Goal: Ask a question

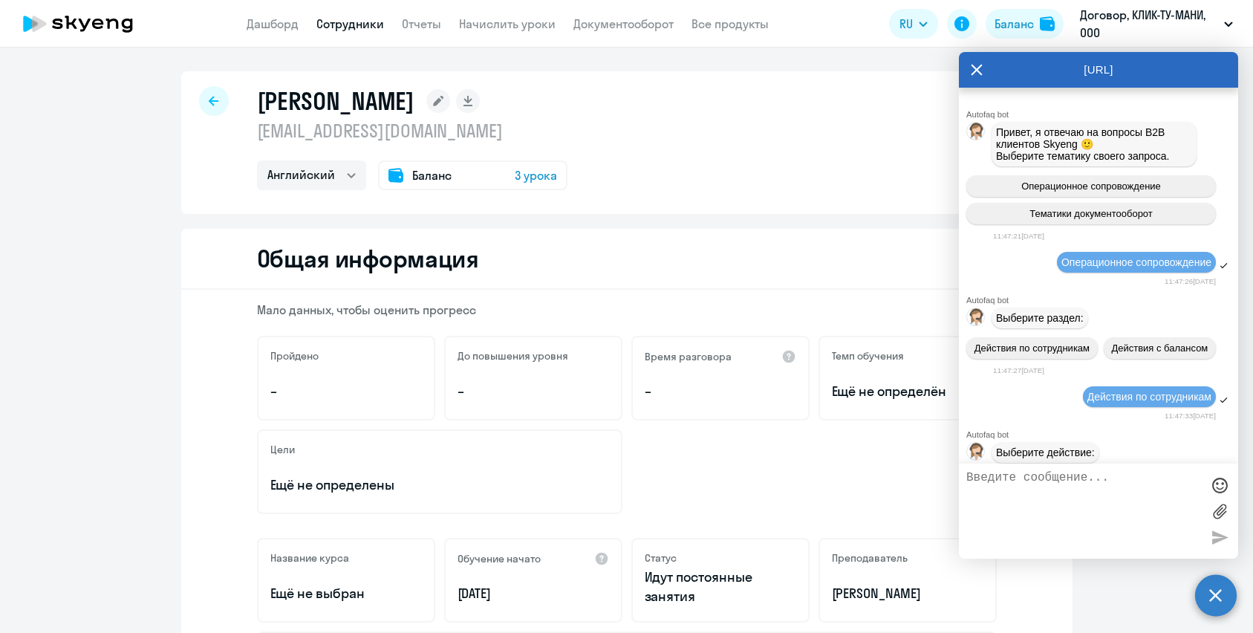
select select "english"
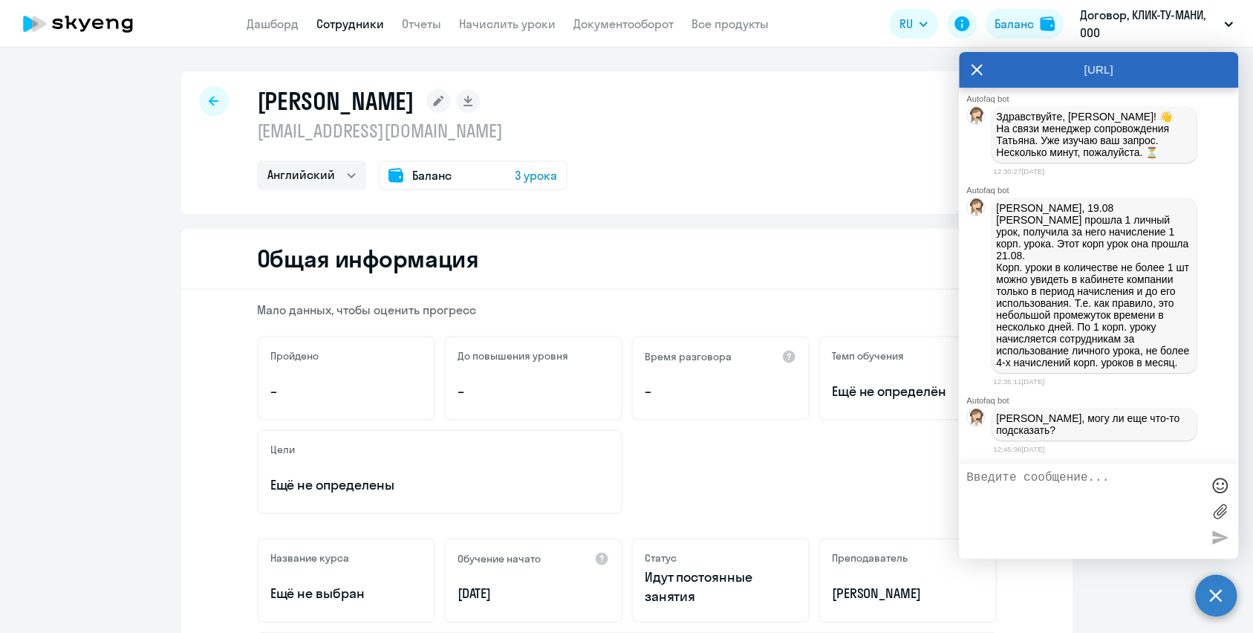
click at [1044, 368] on p "[PERSON_NAME], 19.08 [PERSON_NAME] прошла 1 личный урок, получила за него начис…" at bounding box center [1094, 285] width 196 height 166
click at [1035, 212] on p "[PERSON_NAME], 19.08 [PERSON_NAME] прошла 1 личный урок, получила за него начис…" at bounding box center [1094, 285] width 196 height 166
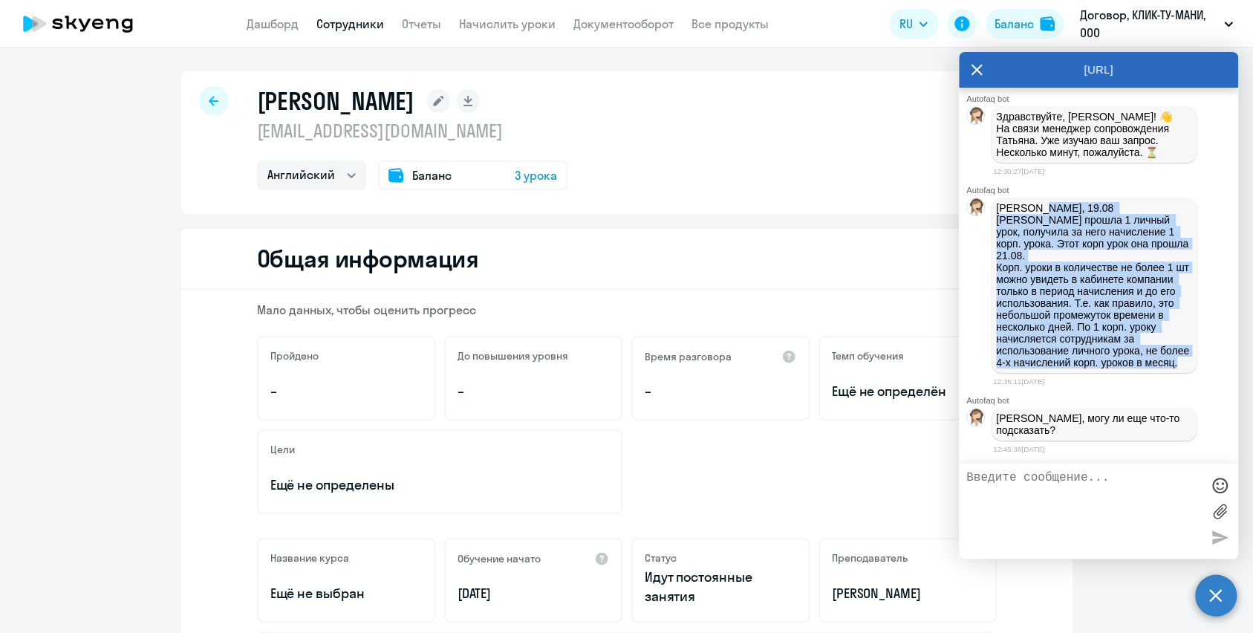
drag, startPoint x: 1036, startPoint y: 213, endPoint x: 1043, endPoint y: 376, distance: 162.8
click at [1043, 368] on p "[PERSON_NAME], 19.08 [PERSON_NAME] прошла 1 личный урок, получила за него начис…" at bounding box center [1094, 285] width 196 height 166
copy p "19.08 [PERSON_NAME] прошла 1 личный урок, получила за него начисление 1 корп. у…"
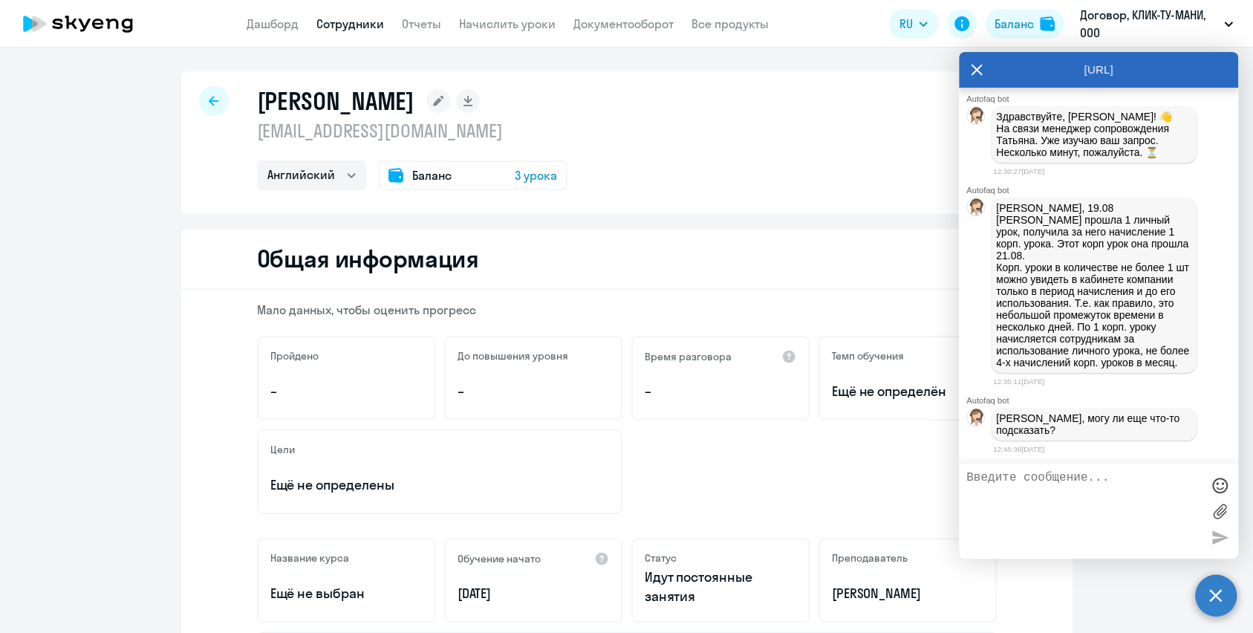
click at [1018, 497] on textarea at bounding box center [1083, 511] width 235 height 80
click at [984, 504] on textarea "то есть резюмирую как я поняла:" at bounding box center [1083, 511] width 235 height 80
paste textarea "оплатила 4 урока, 1 использовала (свой) [DATE], следом ты использовала 1 (начис…"
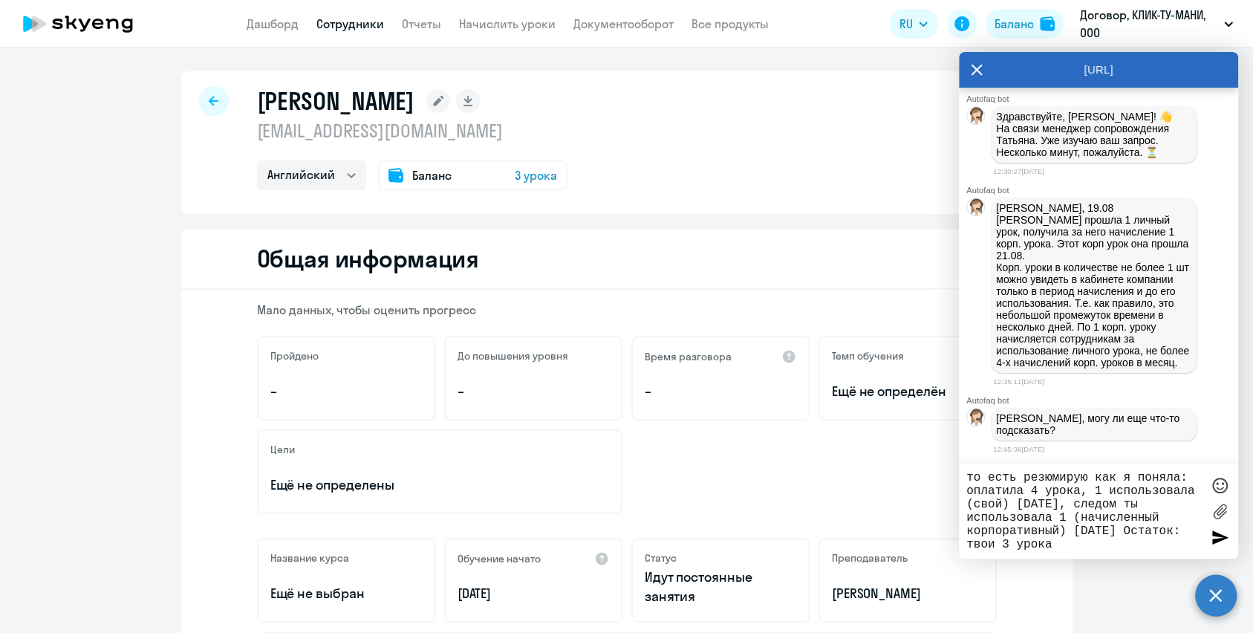
click at [967, 496] on textarea "то есть резюмирую как я поняла: оплатила 4 урока, 1 использовала (свой) [DATE],…" at bounding box center [1083, 511] width 235 height 80
click at [1003, 544] on textarea "то есть резюмирую как я поняла: она оплатила 4 урока, 1 использовала (свой) [DA…" at bounding box center [1083, 511] width 235 height 80
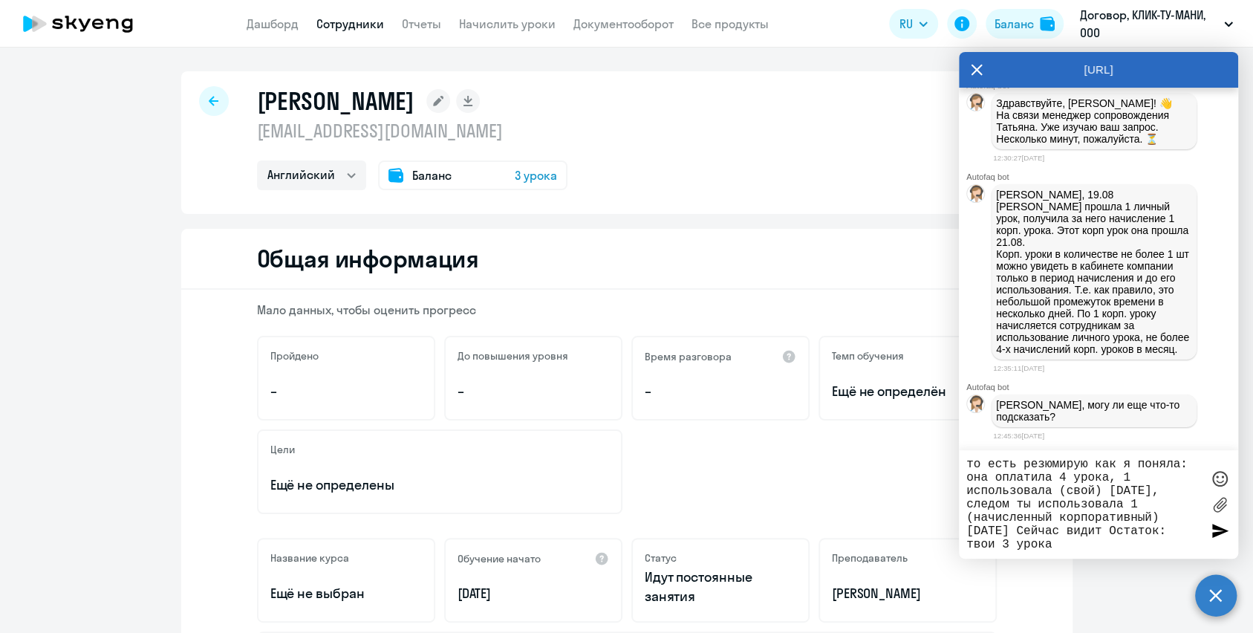
drag, startPoint x: 1159, startPoint y: 536, endPoint x: 1188, endPoint y: 536, distance: 28.2
click at [1188, 536] on textarea "то есть резюмирую как я поняла: она оплатила 4 урока, 1 использовала (свой) [DA…" at bounding box center [1083, 505] width 235 height 94
click at [1141, 544] on textarea "то есть резюмирую как я поняла: она оплатила 4 урока, 1 использовала (свой) [DA…" at bounding box center [1083, 505] width 235 height 94
type textarea "то есть резюмирую как я поняла: она оплатила 4 урока, 1 использовала (свой) [DA…"
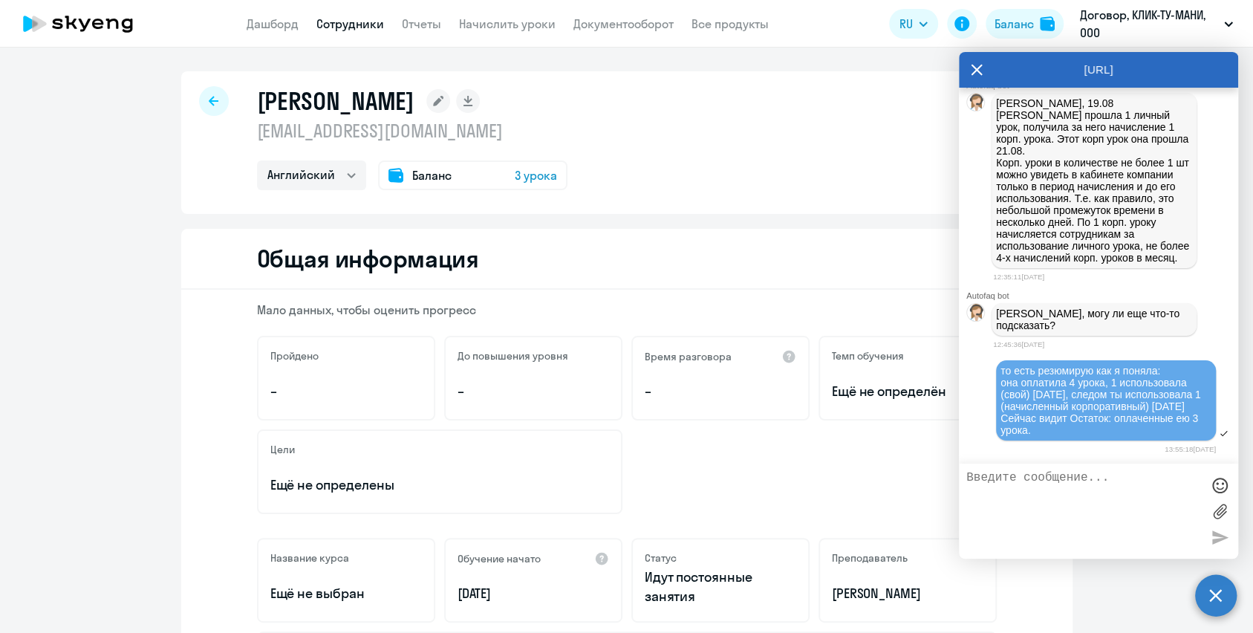
scroll to position [3500, 0]
type textarea "корпоративный увидит после того как использует 1 свой?"
